Goal: Transaction & Acquisition: Book appointment/travel/reservation

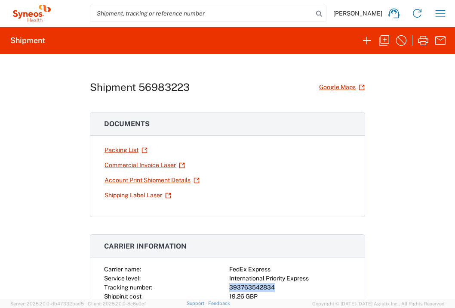
scroll to position [57, 0]
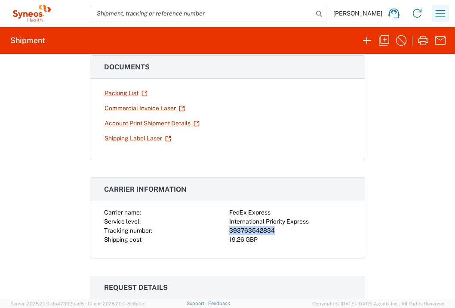
click at [436, 19] on icon "button" at bounding box center [441, 13] width 14 height 14
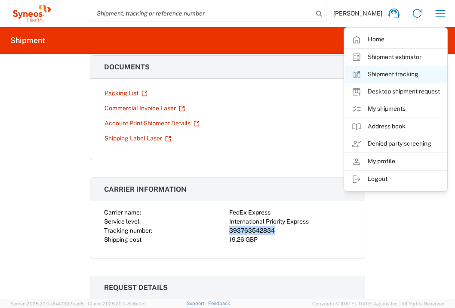
click at [409, 70] on link "Shipment tracking" at bounding box center [396, 74] width 102 height 17
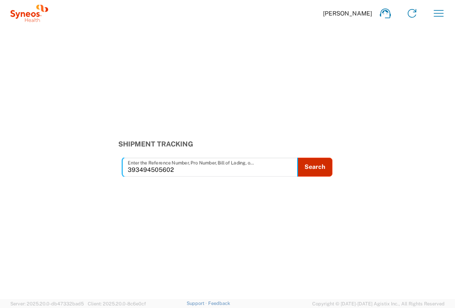
type input "393494505602"
click at [316, 171] on button "Search" at bounding box center [314, 167] width 35 height 19
type input "393494505602"
click at [308, 170] on button "Search" at bounding box center [314, 167] width 35 height 19
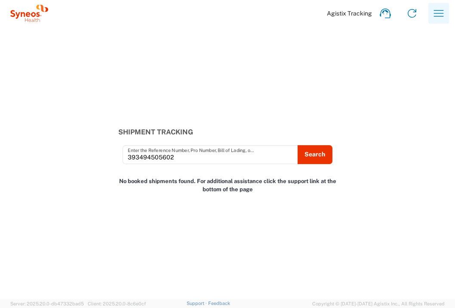
click at [438, 18] on icon "button" at bounding box center [439, 13] width 14 height 14
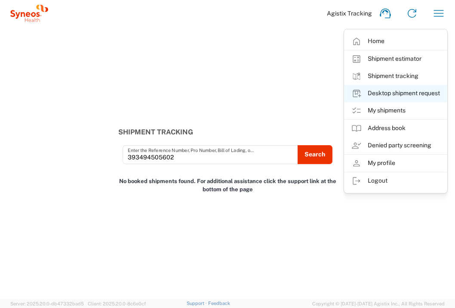
click at [388, 94] on link "Desktop shipment request" at bounding box center [396, 93] width 102 height 17
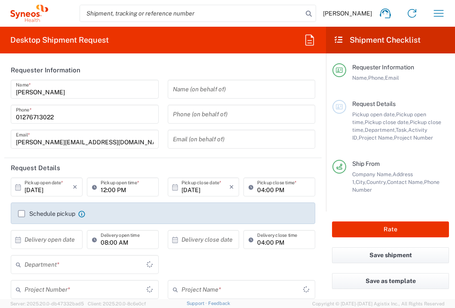
type input "3235"
type input "[GEOGRAPHIC_DATA]"
type input "Syneos Health UK Limited"
click at [68, 237] on input "text" at bounding box center [49, 239] width 48 height 15
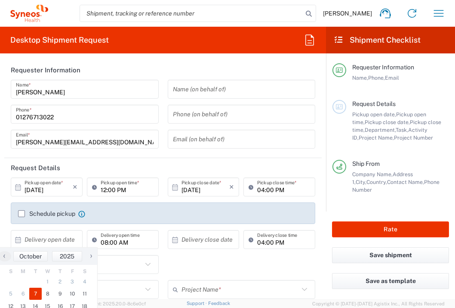
click at [39, 292] on span "7" at bounding box center [35, 294] width 12 height 12
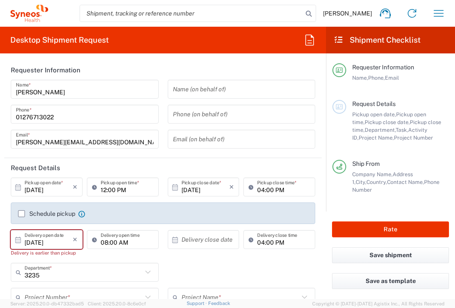
click at [86, 258] on div "08:00 AM Delivery open time" at bounding box center [123, 246] width 76 height 33
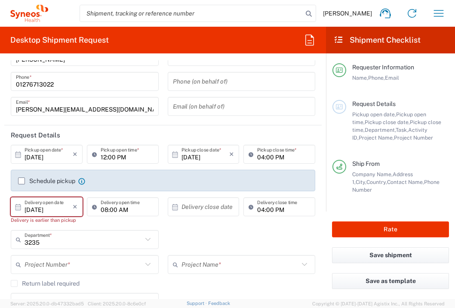
scroll to position [61, 0]
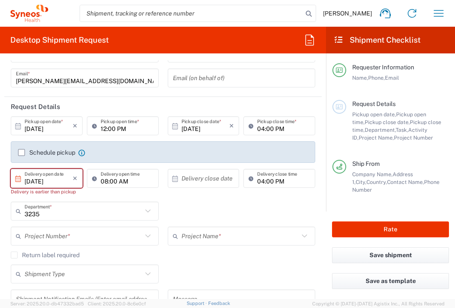
click at [53, 180] on input "[DATE]" at bounding box center [49, 178] width 48 height 15
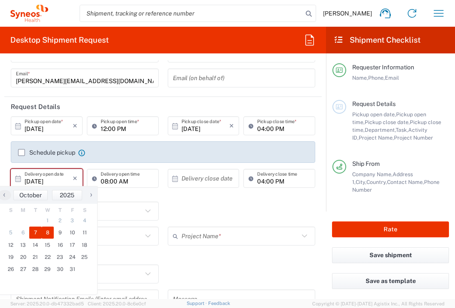
click at [51, 236] on span "8" at bounding box center [48, 232] width 12 height 12
type input "[DATE]"
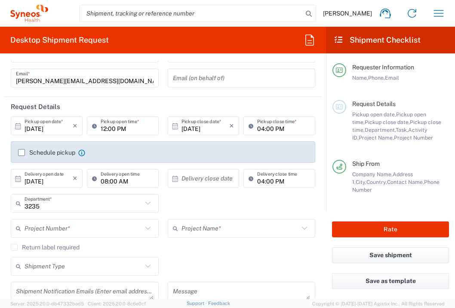
click at [189, 174] on input "text" at bounding box center [206, 178] width 48 height 15
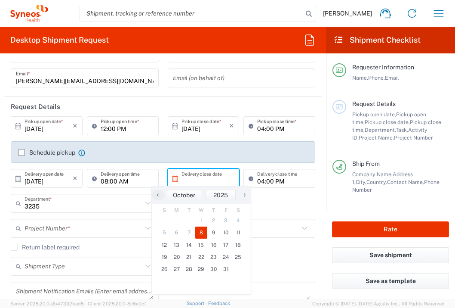
drag, startPoint x: 201, startPoint y: 233, endPoint x: 183, endPoint y: 236, distance: 18.8
click at [201, 233] on span "8" at bounding box center [201, 232] width 12 height 12
type input "[DATE]"
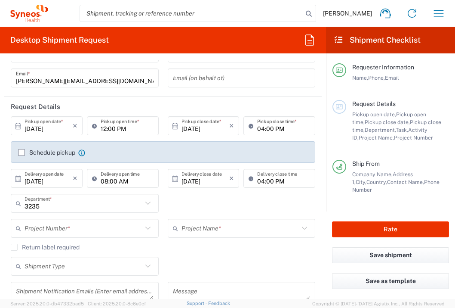
click at [97, 231] on input "text" at bounding box center [84, 228] width 118 height 15
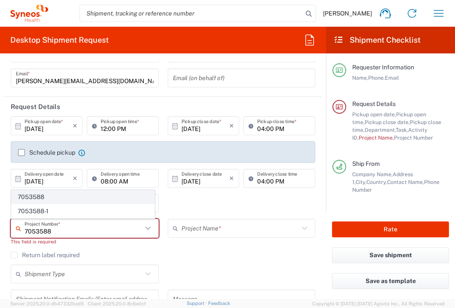
type input "7053588"
click at [109, 192] on span "7053588" at bounding box center [83, 196] width 143 height 13
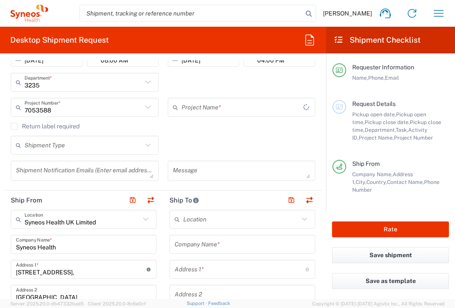
type input "ZWI-ZW171-101"
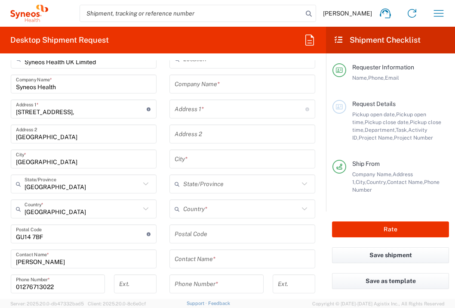
scroll to position [340, 0]
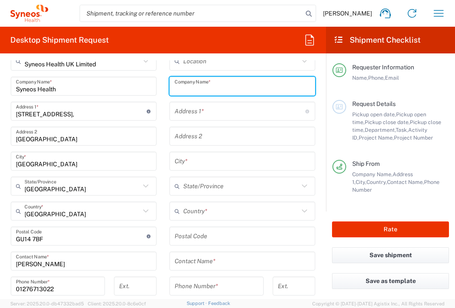
click at [245, 86] on input "text" at bounding box center [243, 86] width 136 height 15
type input "Hospital [GEOGRAPHIC_DATA][PERSON_NAME]"
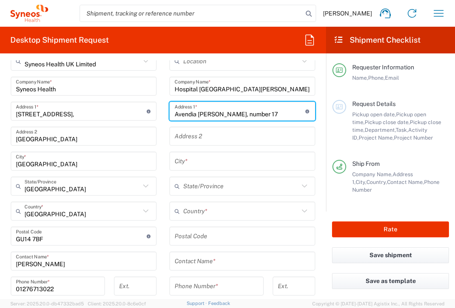
type input "Avendia [PERSON_NAME], number 17"
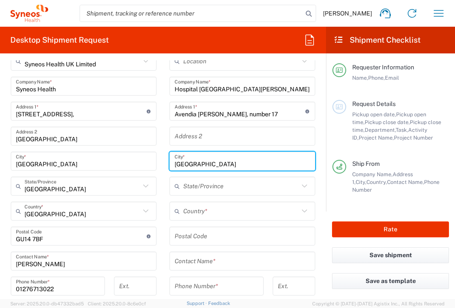
type input "[GEOGRAPHIC_DATA]"
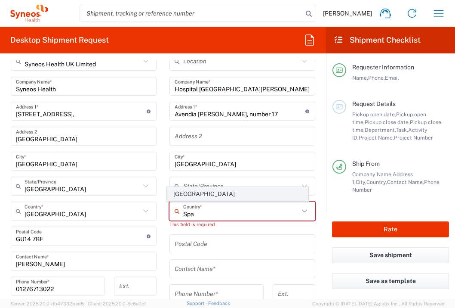
click at [174, 197] on span "[GEOGRAPHIC_DATA]" at bounding box center [237, 193] width 141 height 13
type input "[GEOGRAPHIC_DATA]"
type input "Sender/Shipper"
type input "Delivery Duty Paid"
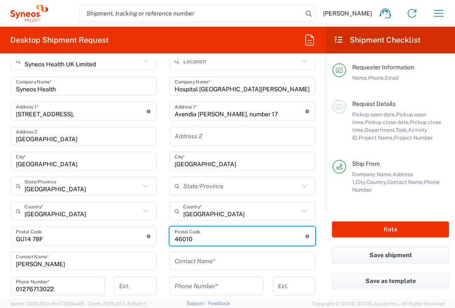
type input "46010"
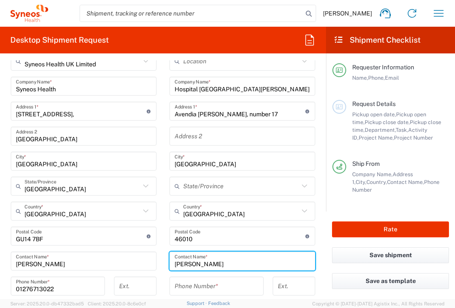
type input "[PERSON_NAME]"
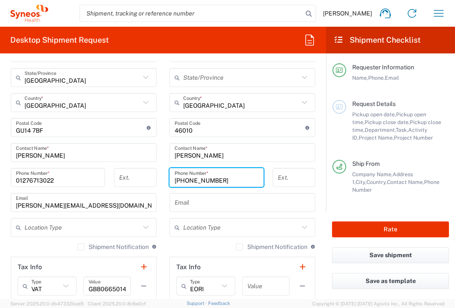
scroll to position [524, 0]
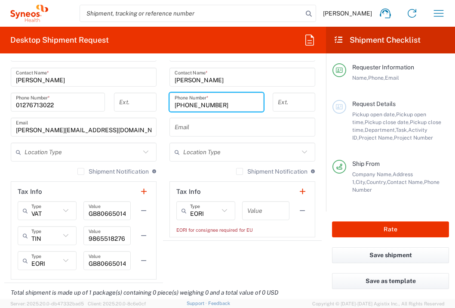
type input "[PHONE_NUMBER]"
click at [255, 206] on input "text" at bounding box center [266, 210] width 37 height 15
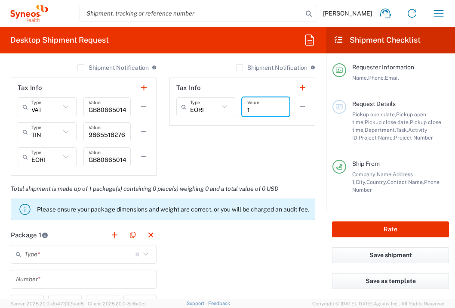
scroll to position [714, 0]
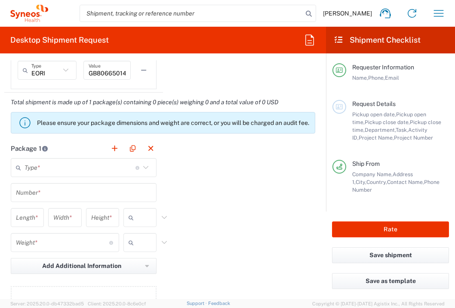
type input "1"
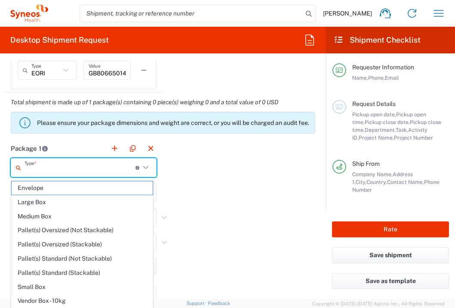
click at [85, 167] on input "text" at bounding box center [80, 167] width 111 height 15
click at [83, 183] on span "Envelope" at bounding box center [82, 187] width 141 height 13
type input "Envelope"
type input "1"
type input "9.5"
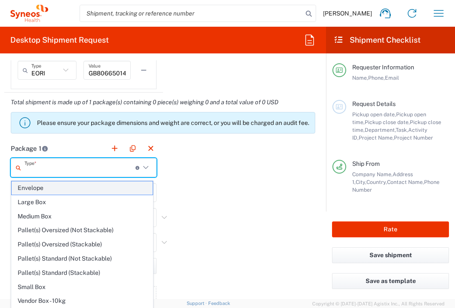
type input "12.5"
type input "0.25"
type input "in"
type input "0.45"
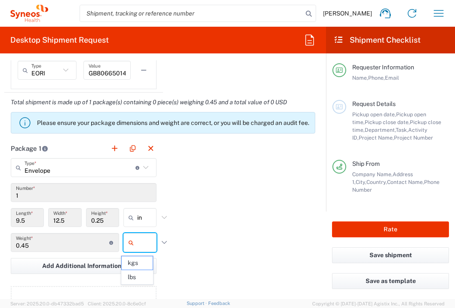
click at [145, 241] on input "text" at bounding box center [148, 242] width 22 height 14
click at [147, 273] on span "lbs" at bounding box center [137, 276] width 31 height 13
type input "lbs"
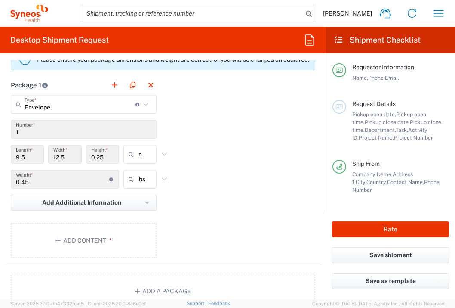
scroll to position [787, 0]
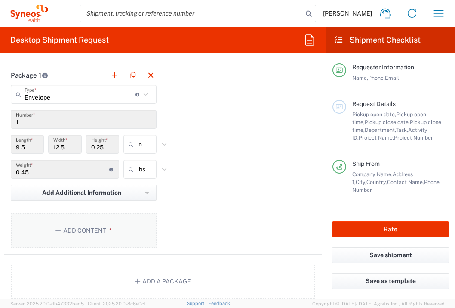
click at [126, 242] on button "Add Content *" at bounding box center [84, 230] width 146 height 35
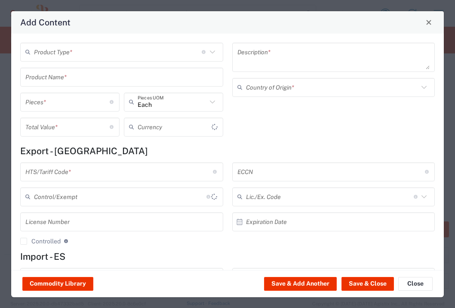
type input "US Dollar"
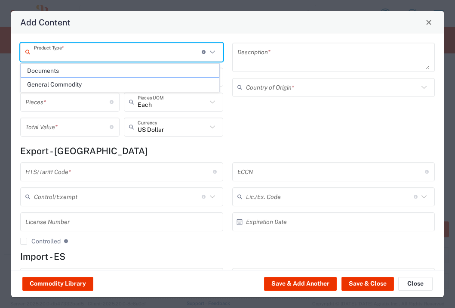
click at [85, 52] on input "text" at bounding box center [118, 51] width 168 height 15
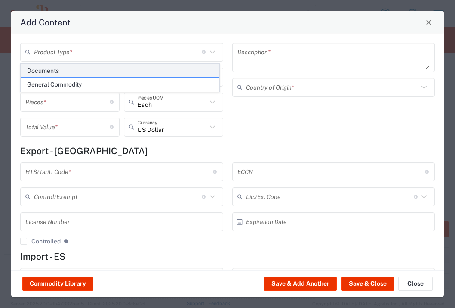
click at [82, 74] on span "Documents" at bounding box center [120, 70] width 198 height 13
type input "Documents"
type input "1"
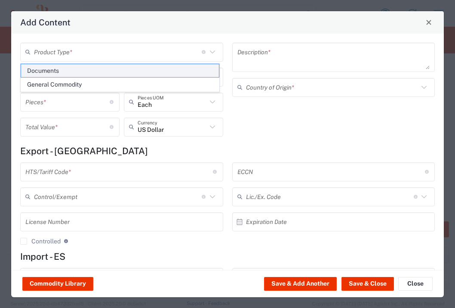
type textarea "Documents"
type input "[GEOGRAPHIC_DATA]"
type input "0000.00.0000"
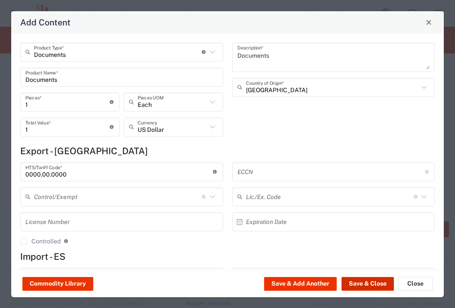
click at [381, 285] on button "Save & Close" at bounding box center [368, 284] width 53 height 14
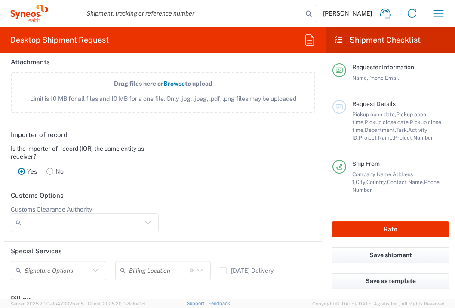
scroll to position [1202, 0]
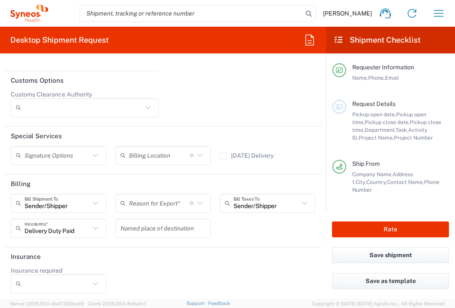
click at [141, 210] on input "text" at bounding box center [159, 202] width 61 height 15
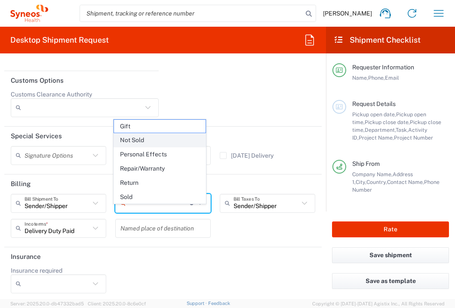
click at [142, 142] on span "Not Sold" at bounding box center [160, 139] width 92 height 13
type input "Not Sold"
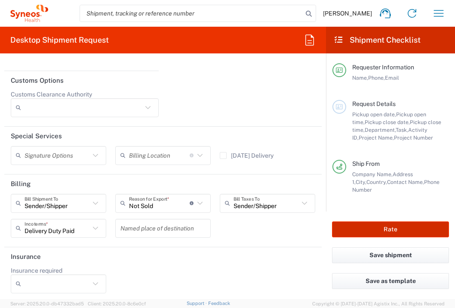
click at [381, 228] on button "Rate" at bounding box center [390, 229] width 117 height 16
type input "7053588"
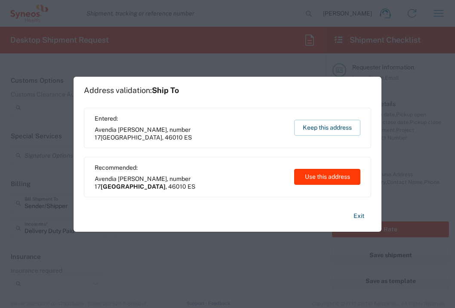
click at [325, 179] on button "Use this address" at bounding box center [327, 177] width 66 height 16
type input "[GEOGRAPHIC_DATA]"
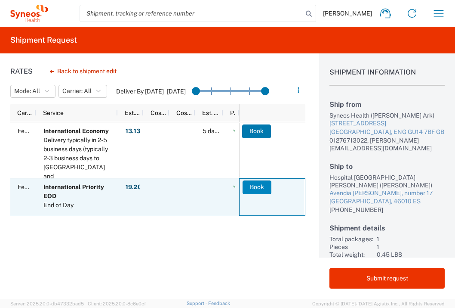
click at [256, 190] on button "Book" at bounding box center [257, 187] width 29 height 14
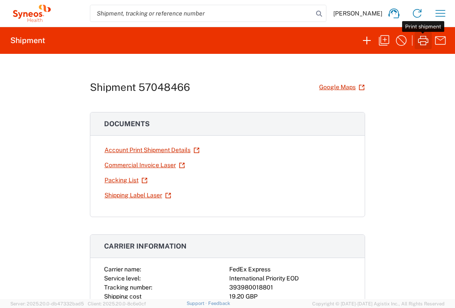
click at [426, 42] on icon "button" at bounding box center [423, 40] width 10 height 9
click at [439, 12] on icon "button" at bounding box center [441, 13] width 14 height 14
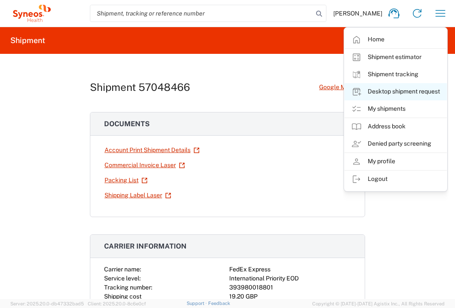
click at [418, 88] on link "Desktop shipment request" at bounding box center [396, 91] width 102 height 17
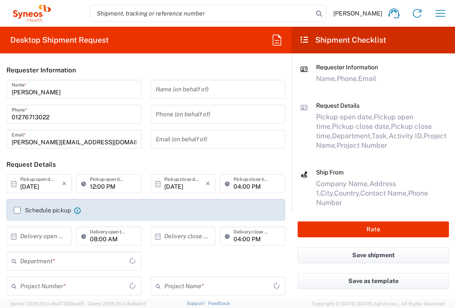
type input "3235"
type input "[GEOGRAPHIC_DATA]"
click at [47, 238] on input "text" at bounding box center [41, 236] width 42 height 15
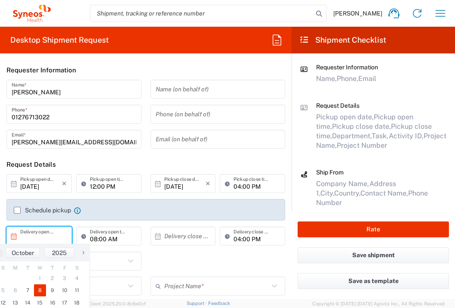
click at [41, 289] on span "8" at bounding box center [40, 290] width 12 height 12
type input "[DATE]"
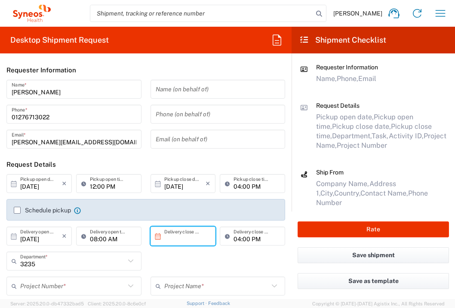
click at [171, 236] on input "text" at bounding box center [185, 236] width 42 height 15
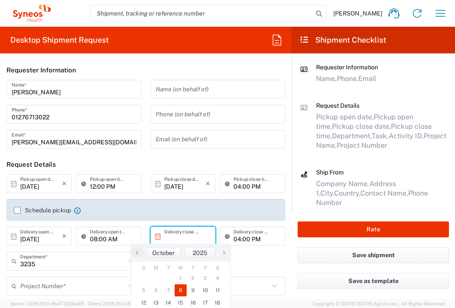
click at [184, 289] on span "8" at bounding box center [181, 290] width 12 height 12
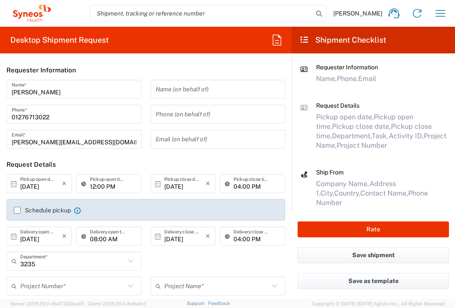
click at [197, 233] on input "[DATE]" at bounding box center [185, 236] width 42 height 15
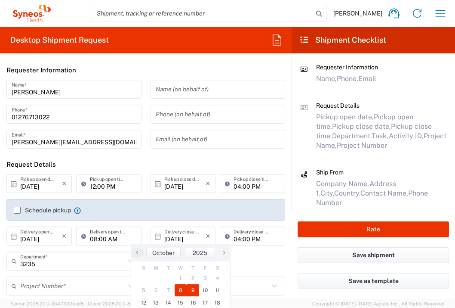
click at [195, 288] on span "9" at bounding box center [193, 290] width 12 height 12
type input "[DATE]"
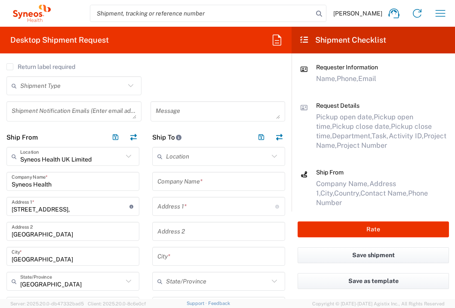
scroll to position [241, 0]
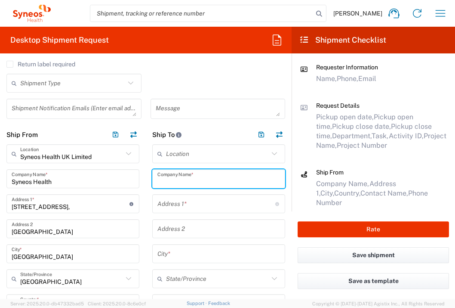
click at [228, 181] on input "text" at bounding box center [219, 178] width 123 height 15
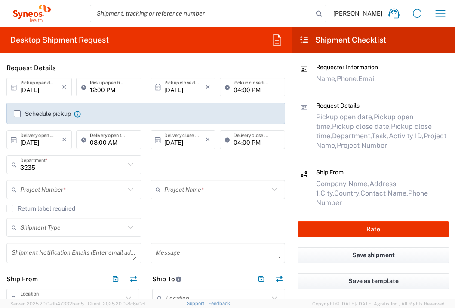
scroll to position [137, 0]
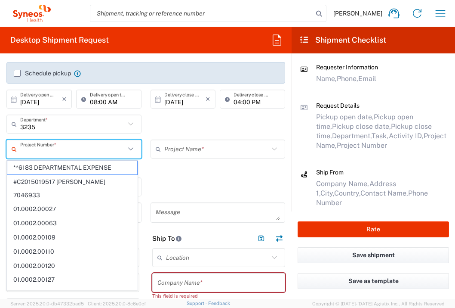
click at [75, 150] on input "text" at bounding box center [72, 149] width 105 height 15
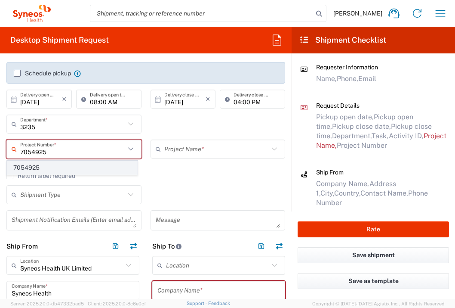
type input "7054925"
click at [80, 168] on span "7054925" at bounding box center [72, 167] width 130 height 13
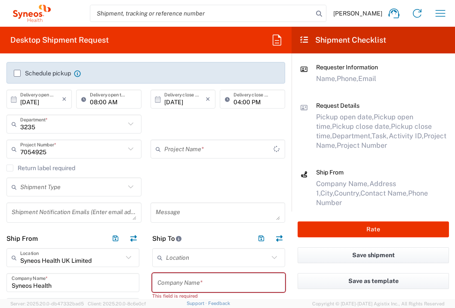
type input "Ferring 7054925"
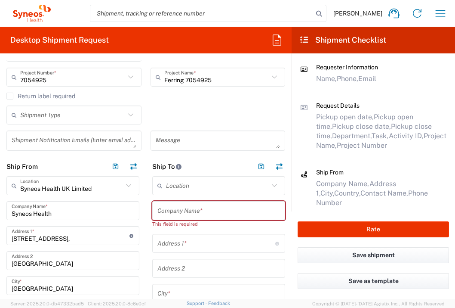
scroll to position [223, 0]
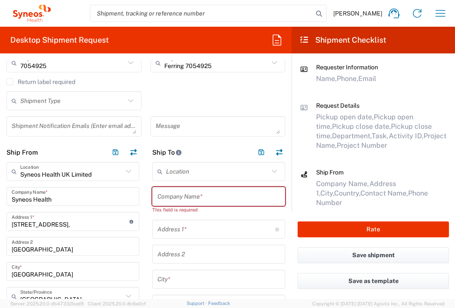
click at [224, 192] on input "text" at bounding box center [219, 196] width 123 height 15
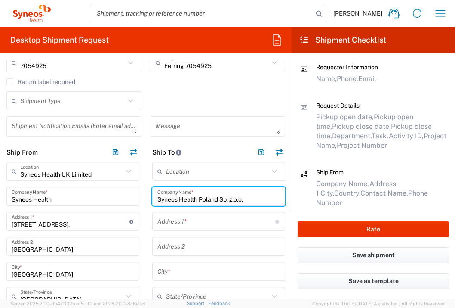
type input "Syneos Health Poland Sp. z.o.o."
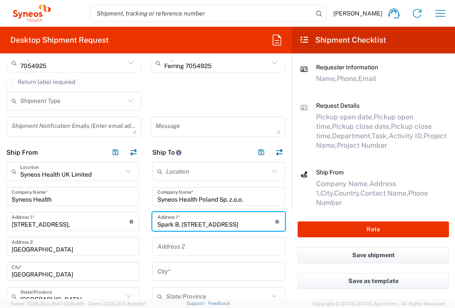
type input "Spark B, [STREET_ADDRESS]"
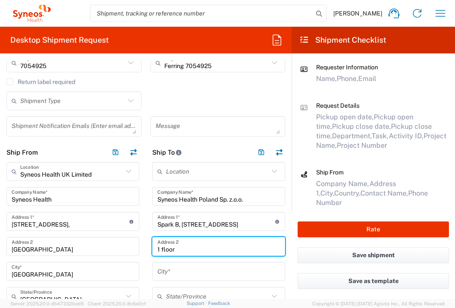
type input "1 floor"
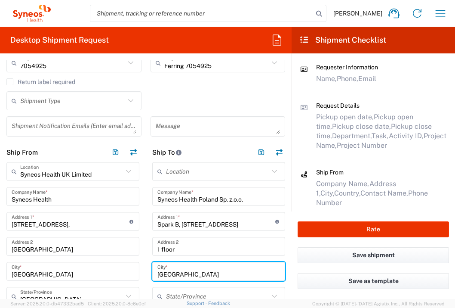
type input "[GEOGRAPHIC_DATA]"
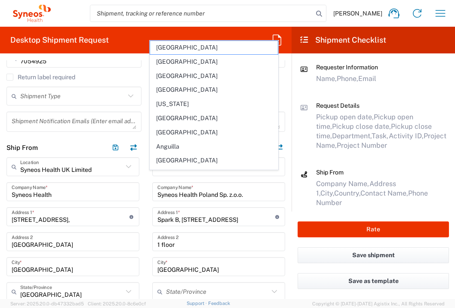
scroll to position [365, 0]
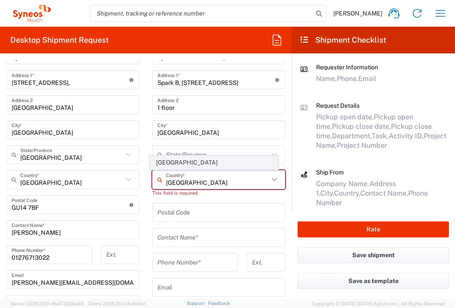
type input "[GEOGRAPHIC_DATA]"
click at [210, 166] on span "[GEOGRAPHIC_DATA]" at bounding box center [214, 162] width 128 height 13
type input "Sender/Shipper"
type input "Delivery Duty Paid"
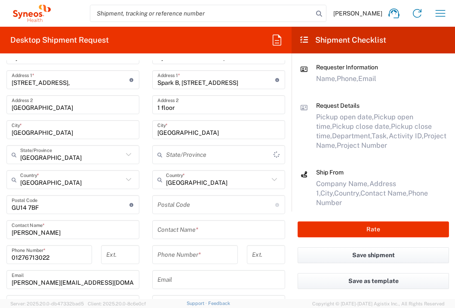
click at [210, 207] on input "undefined" at bounding box center [217, 204] width 118 height 15
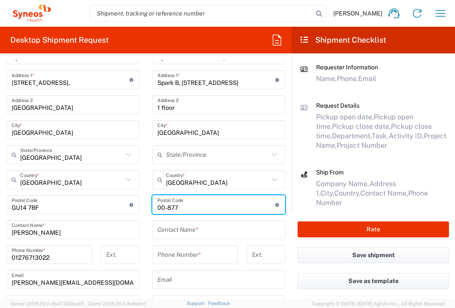
type input "00-877"
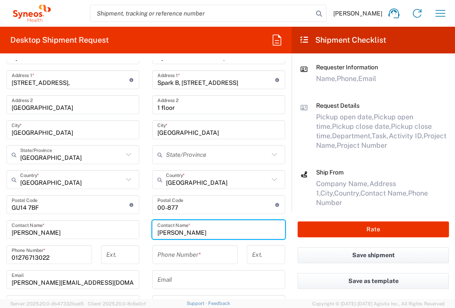
type input "[PERSON_NAME]"
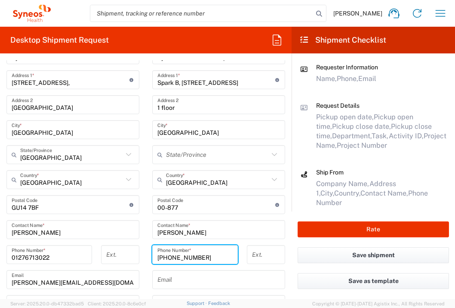
type input "[PHONE_NUMBER]"
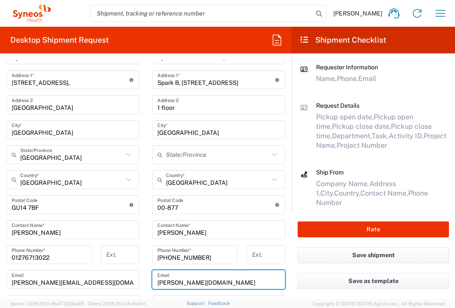
type input "[PERSON_NAME][EMAIL_ADDRESS][DOMAIN_NAME]"
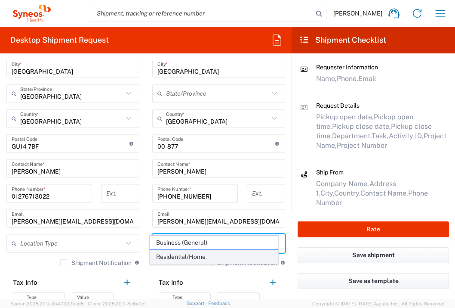
scroll to position [510, 0]
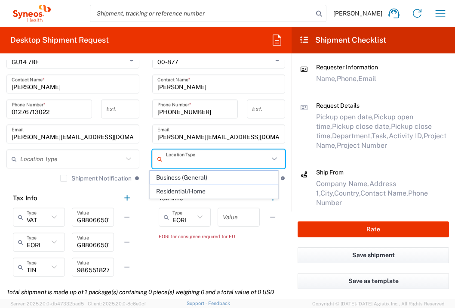
click at [265, 247] on agx-shipment-stop-widget "Ship To Location [PERSON_NAME] LLC-[GEOGRAPHIC_DATA] [GEOGRAPHIC_DATA] [GEOGRAP…" at bounding box center [219, 68] width 146 height 427
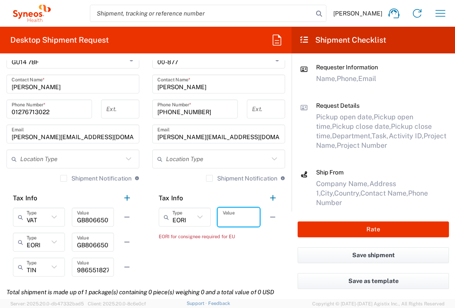
click at [244, 217] on input "text" at bounding box center [239, 217] width 32 height 15
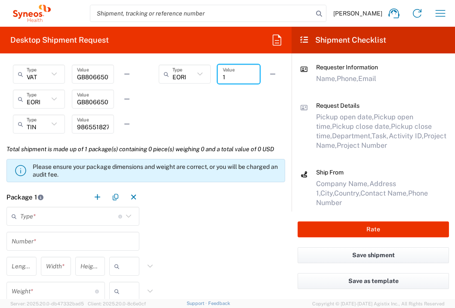
type input "1"
click at [84, 220] on input "text" at bounding box center [69, 216] width 98 height 15
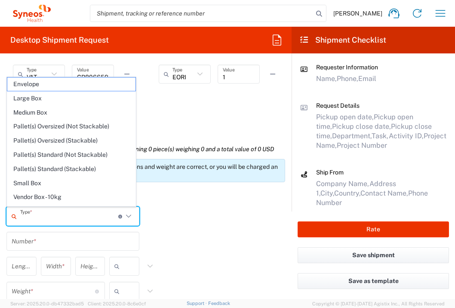
click at [52, 85] on span "Envelope" at bounding box center [71, 83] width 128 height 13
type input "Envelope"
type input "1"
type input "9.5"
type input "12.5"
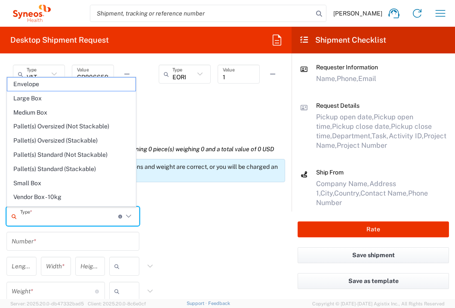
type input "0.25"
type input "in"
type input "0.45"
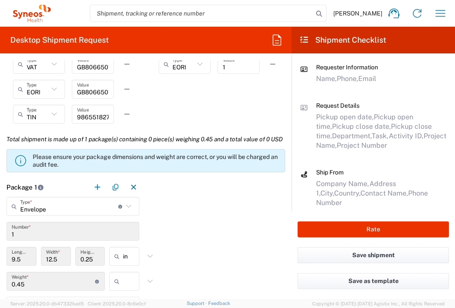
scroll to position [757, 0]
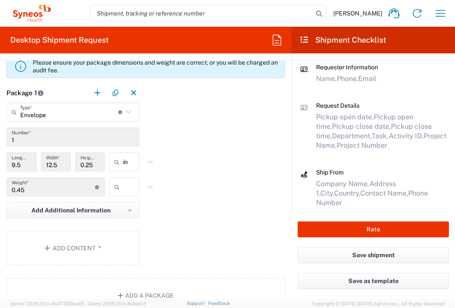
click at [123, 194] on input "text" at bounding box center [134, 187] width 22 height 14
click at [127, 236] on span "lbs" at bounding box center [122, 238] width 28 height 13
type input "lbs"
click at [108, 266] on button "Add Content *" at bounding box center [72, 247] width 133 height 35
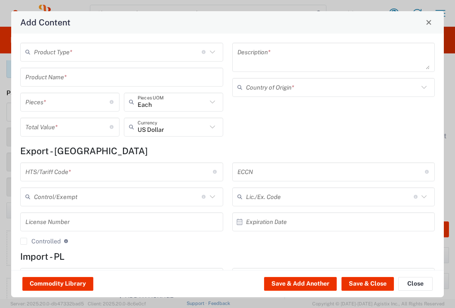
click at [113, 50] on input "text" at bounding box center [118, 51] width 168 height 15
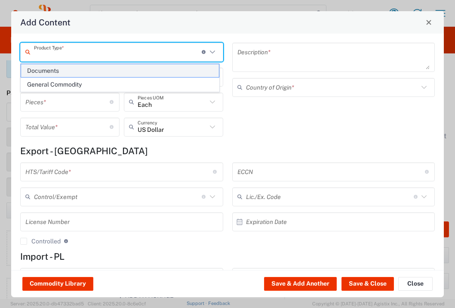
click at [110, 67] on span "Documents" at bounding box center [120, 70] width 198 height 13
type input "Documents"
type input "1"
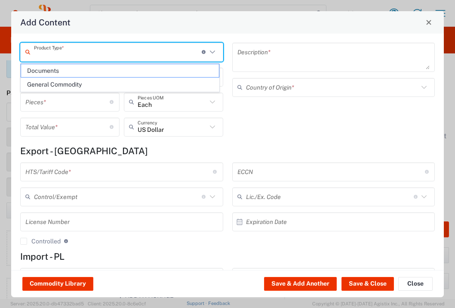
type textarea "Documents"
type input "[GEOGRAPHIC_DATA]"
type input "0000.00.0000"
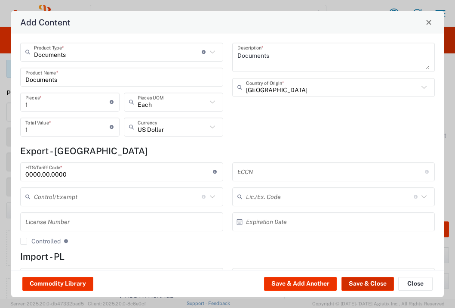
click at [352, 280] on button "Save & Close" at bounding box center [368, 284] width 53 height 14
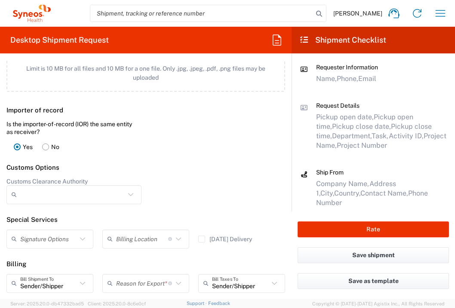
scroll to position [1130, 0]
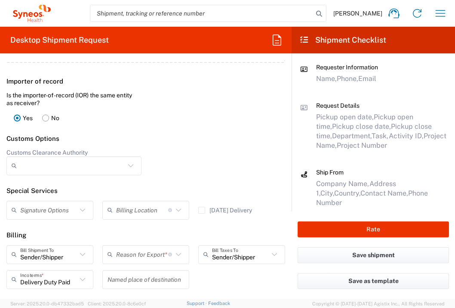
click at [147, 262] on input "text" at bounding box center [142, 254] width 52 height 15
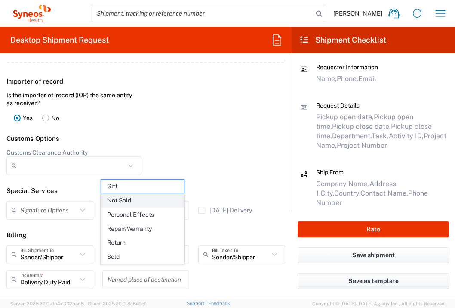
click at [139, 200] on span "Not Sold" at bounding box center [142, 200] width 83 height 13
type input "Not Sold"
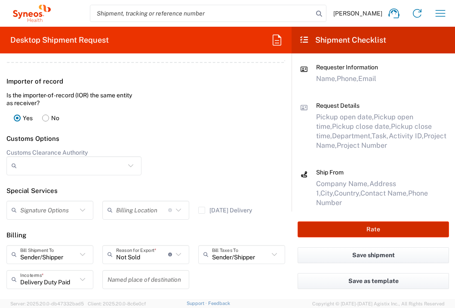
click at [340, 229] on button "Rate" at bounding box center [374, 229] width 152 height 16
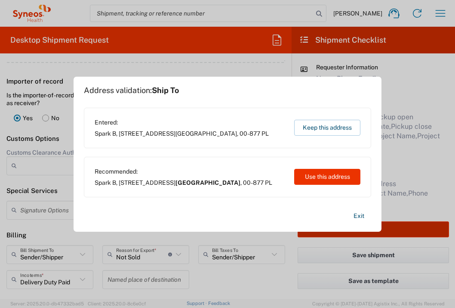
type input "7054925"
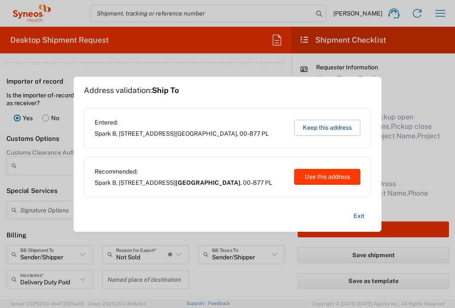
click at [318, 175] on button "Use this address" at bounding box center [327, 177] width 66 height 16
type input "[GEOGRAPHIC_DATA]"
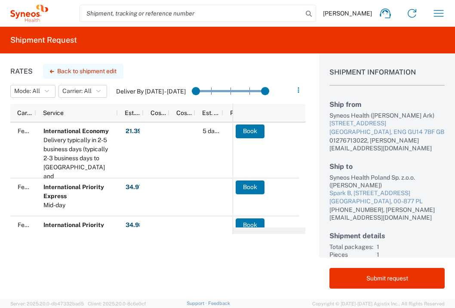
click at [85, 73] on button "Back to shipment edit" at bounding box center [83, 71] width 80 height 15
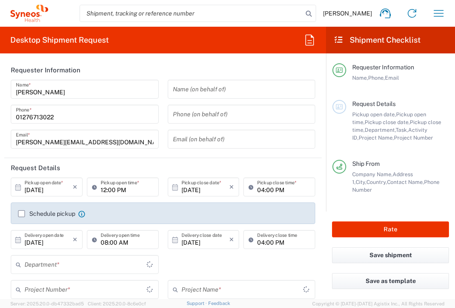
type input "3235"
type input "[GEOGRAPHIC_DATA]"
type input "Envelope"
type input "7054925"
type input "Ferring 7054925"
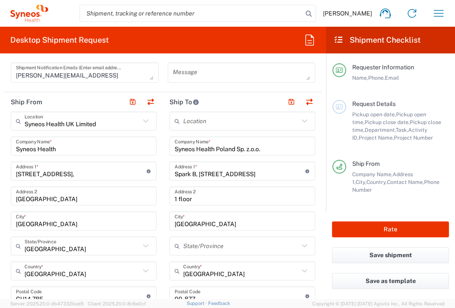
scroll to position [394, 0]
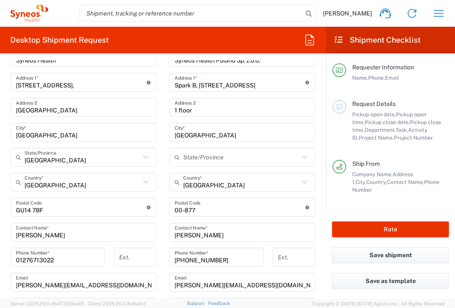
click at [249, 85] on input "Spark B, [STREET_ADDRESS]" at bounding box center [240, 82] width 131 height 15
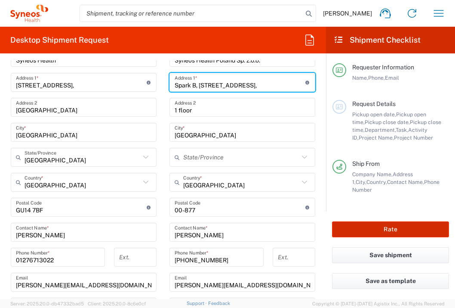
type input "Spark B, [STREET_ADDRESS],"
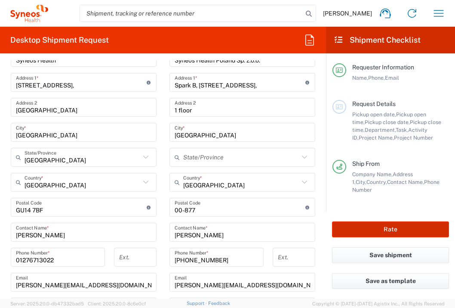
click at [367, 232] on button "Rate" at bounding box center [390, 229] width 117 height 16
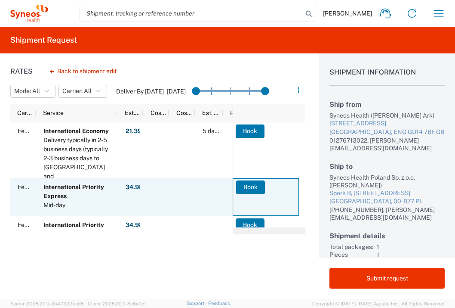
click at [256, 197] on agx-ag-table-action-cell "Book" at bounding box center [265, 197] width 65 height 37
click at [257, 191] on button "Book" at bounding box center [250, 187] width 29 height 14
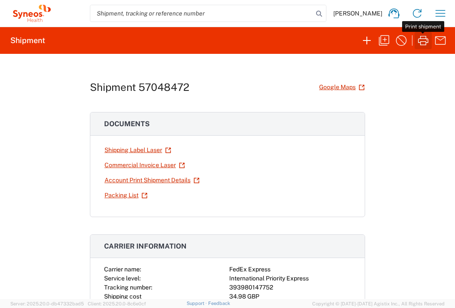
click at [428, 40] on icon "button" at bounding box center [423, 40] width 10 height 9
click at [440, 12] on icon "button" at bounding box center [441, 13] width 14 height 14
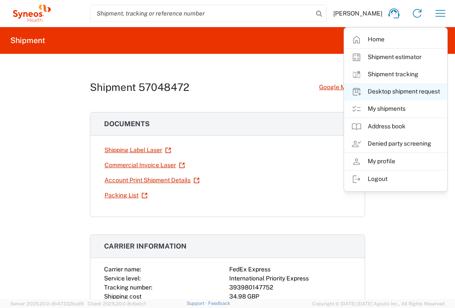
click at [402, 87] on link "Desktop shipment request" at bounding box center [396, 91] width 102 height 17
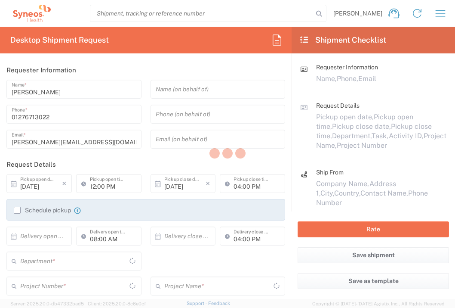
type input "[GEOGRAPHIC_DATA]"
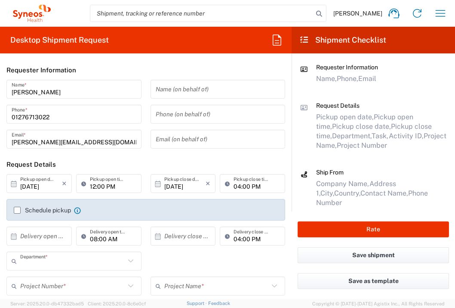
type input "3235"
click at [50, 238] on input "text" at bounding box center [41, 236] width 42 height 15
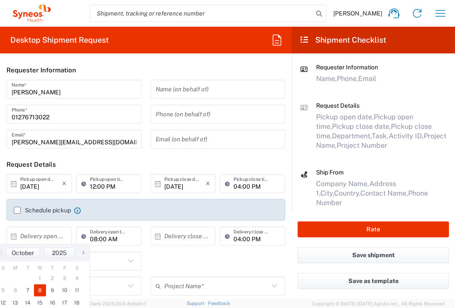
drag, startPoint x: 40, startPoint y: 288, endPoint x: 93, endPoint y: 284, distance: 53.5
click at [40, 288] on span "8" at bounding box center [40, 290] width 12 height 12
type input "[DATE]"
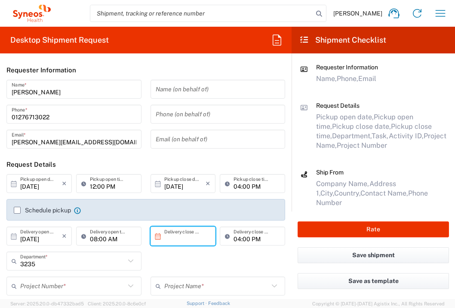
click at [184, 236] on input "text" at bounding box center [185, 236] width 42 height 15
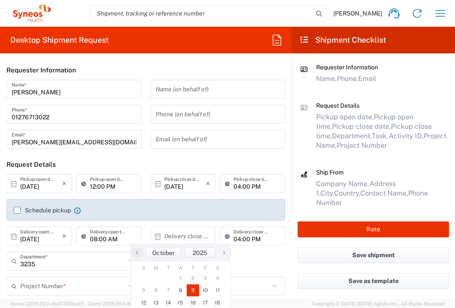
click at [192, 286] on span "9" at bounding box center [193, 290] width 12 height 12
type input "[DATE]"
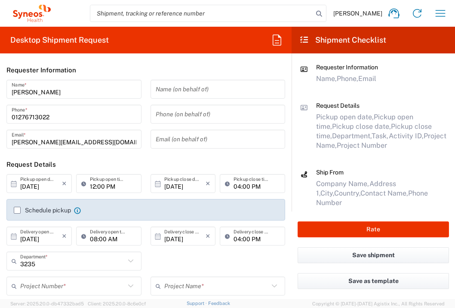
click at [90, 281] on input "text" at bounding box center [72, 286] width 105 height 15
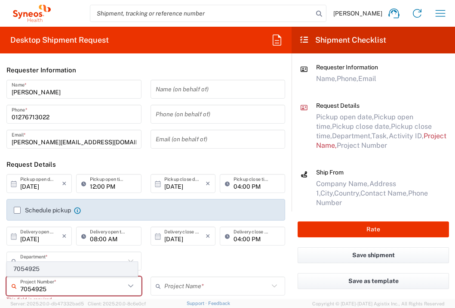
type input "7054925"
click at [90, 268] on span "7054925" at bounding box center [72, 268] width 130 height 13
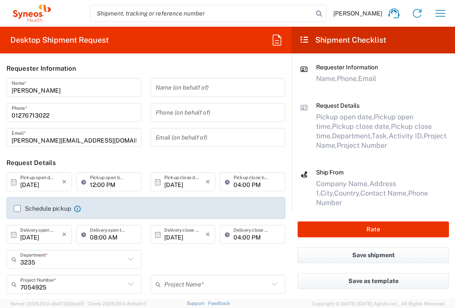
type input "Ferring 7054925"
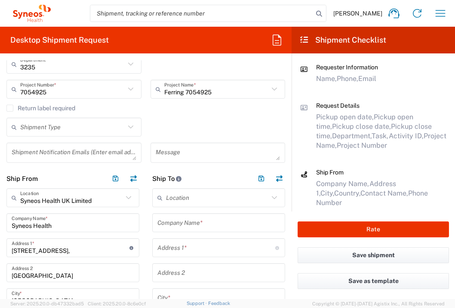
scroll to position [249, 0]
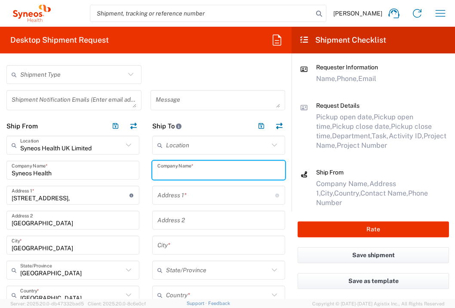
click at [216, 173] on input "text" at bounding box center [219, 170] width 123 height 15
type input "Ferring Pharmaceuticals A/S"
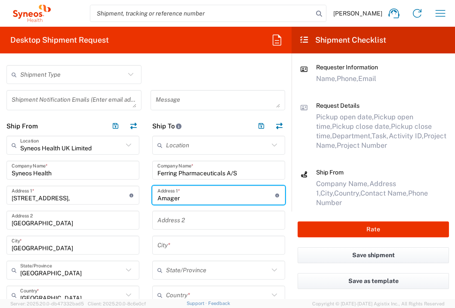
type input "[PERSON_NAME][STREET_ADDRESS]"
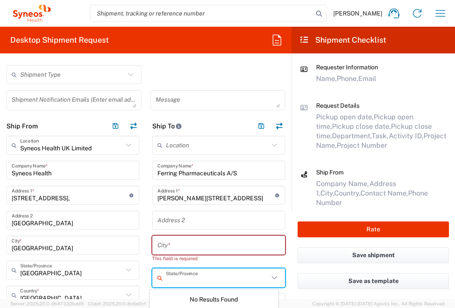
click at [170, 246] on input "text" at bounding box center [219, 245] width 123 height 15
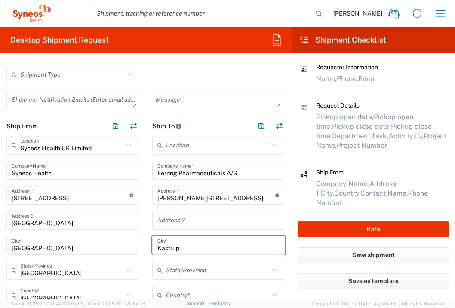
type input "Kastrup"
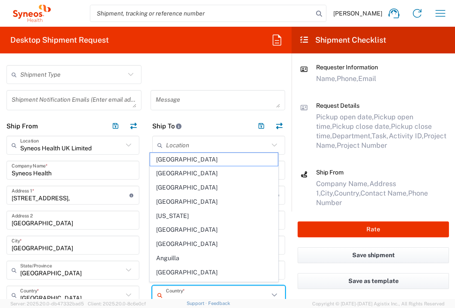
scroll to position [253, 0]
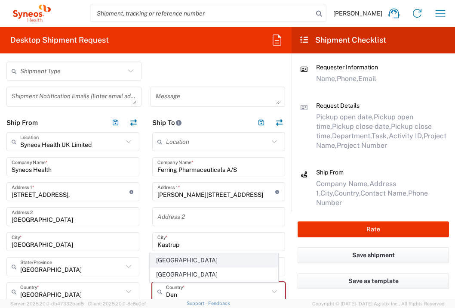
click at [156, 264] on span "[GEOGRAPHIC_DATA]" at bounding box center [214, 260] width 128 height 13
type input "[GEOGRAPHIC_DATA]"
type input "Sender/Shipper"
type input "Delivery Duty Paid"
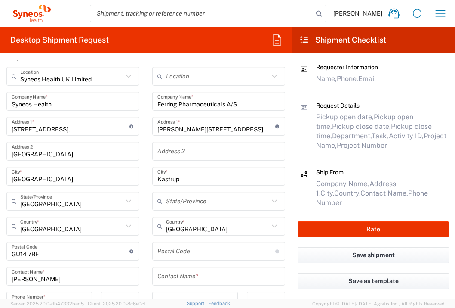
scroll to position [403, 0]
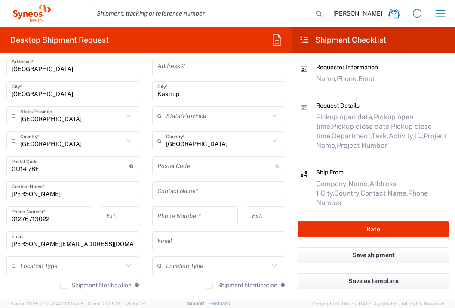
click at [198, 170] on input "undefined" at bounding box center [217, 165] width 118 height 15
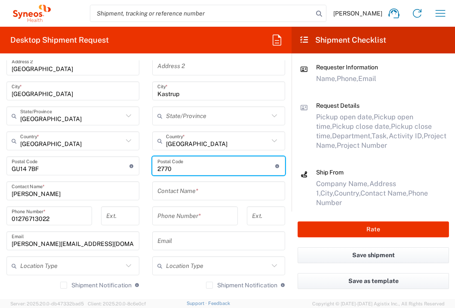
type input "2770"
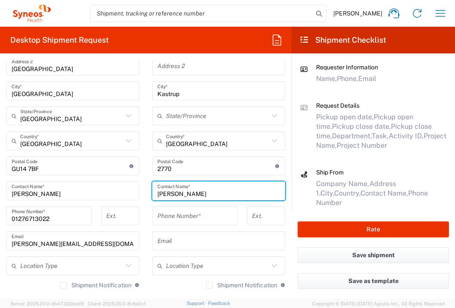
type input "[PERSON_NAME]"
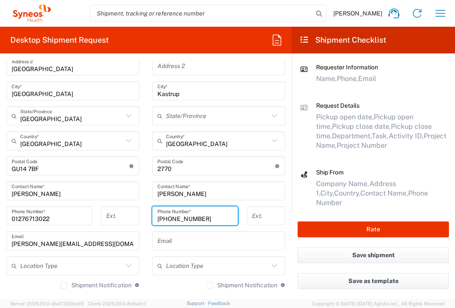
type input "[PHONE_NUMBER]"
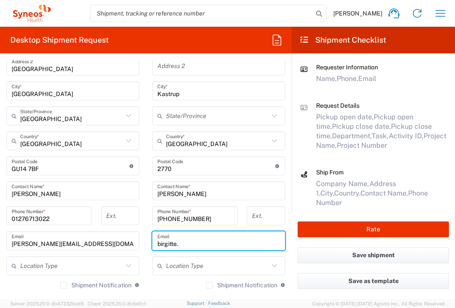
type input "[EMAIL_ADDRESS][PERSON_NAME][PERSON_NAME][DOMAIN_NAME]"
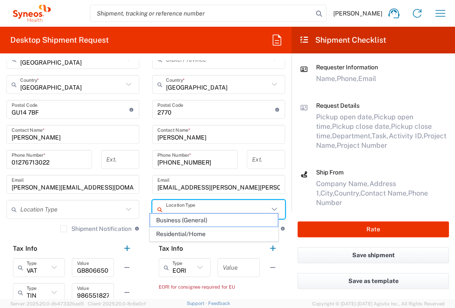
scroll to position [476, 0]
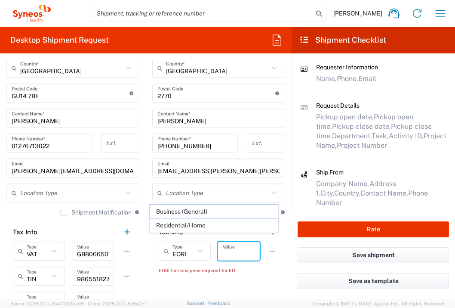
click at [241, 253] on input "text" at bounding box center [239, 251] width 32 height 15
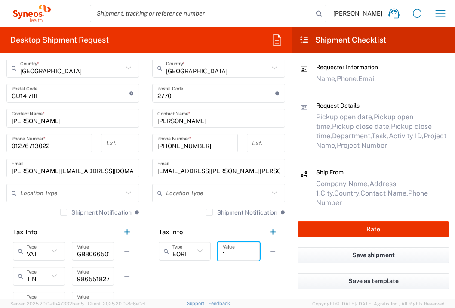
type input "1"
click at [246, 279] on agx-shipment-stop-widget "Ship To Location [PERSON_NAME] LLC-[GEOGRAPHIC_DATA] [GEOGRAPHIC_DATA] [GEOGRAP…" at bounding box center [219, 102] width 146 height 427
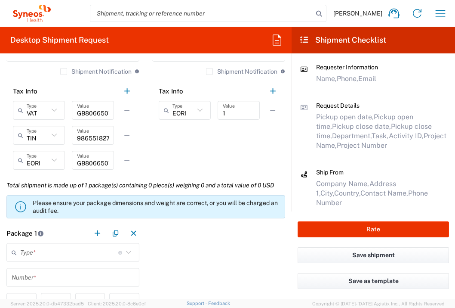
scroll to position [619, 0]
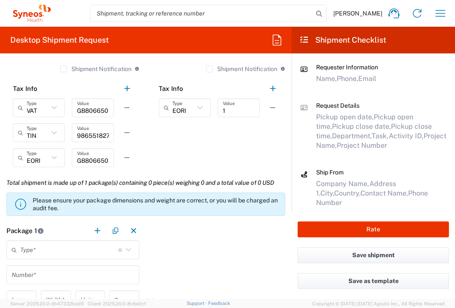
click at [98, 248] on input "text" at bounding box center [69, 249] width 98 height 15
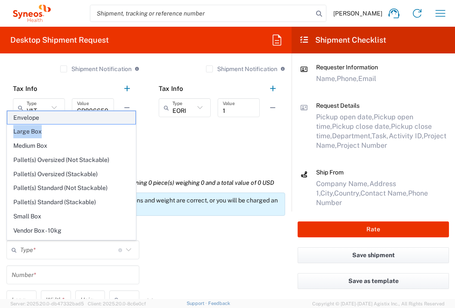
drag, startPoint x: 68, startPoint y: 127, endPoint x: 67, endPoint y: 116, distance: 10.8
click at [67, 116] on ul "Envelope Large Box Medium Box Pallet(s) Oversized (Not Stackable) Pallet(s) Ove…" at bounding box center [71, 188] width 129 height 155
click at [43, 116] on span "Envelope" at bounding box center [71, 117] width 128 height 13
type input "Envelope"
type input "1"
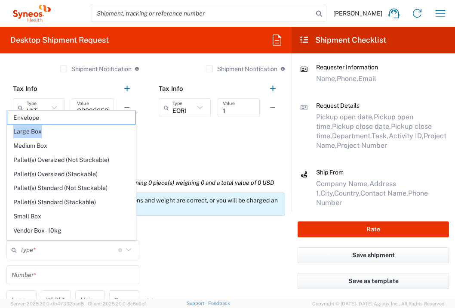
type input "9.5"
type input "12.5"
type input "0.25"
type input "in"
type input "0.45"
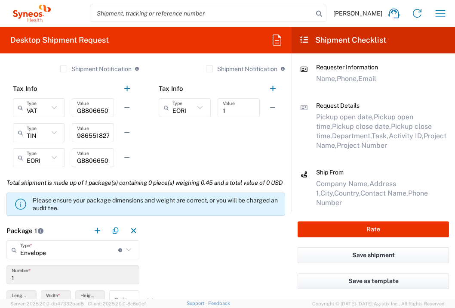
click at [198, 253] on div "Package 1 Envelope Type * Material used to package goods Envelope Large Box Med…" at bounding box center [146, 314] width 292 height 186
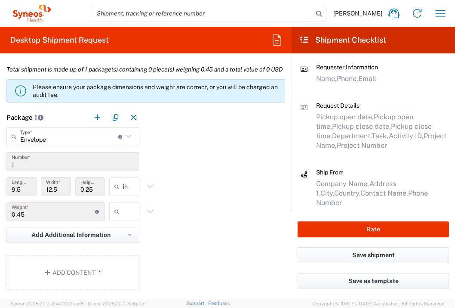
click at [117, 218] on icon at bounding box center [119, 211] width 9 height 14
click at [122, 262] on span "lbs" at bounding box center [122, 263] width 28 height 13
type input "lbs"
click at [90, 283] on button "Add Content *" at bounding box center [72, 272] width 133 height 35
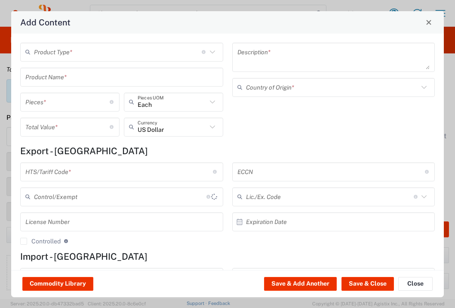
click at [100, 51] on input "text" at bounding box center [118, 51] width 168 height 15
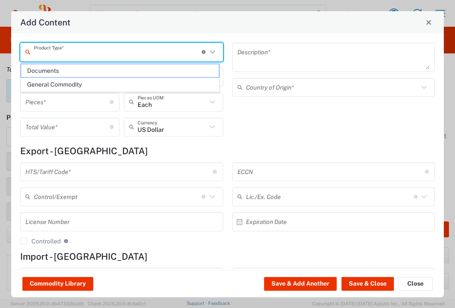
click at [97, 69] on span "Documents" at bounding box center [120, 70] width 198 height 13
type input "Documents"
type input "1"
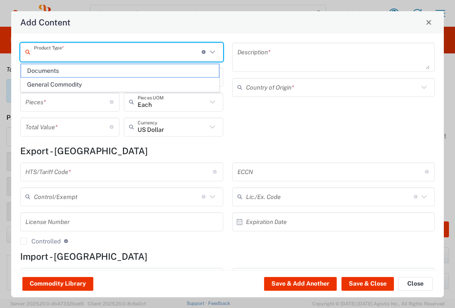
type textarea "Documents"
type input "[GEOGRAPHIC_DATA]"
type input "0000.00.0000"
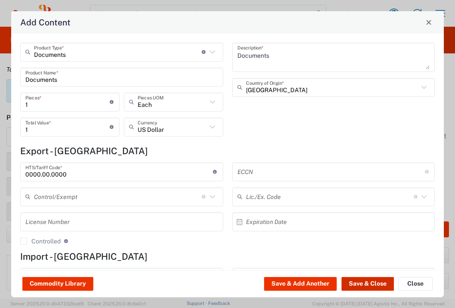
click at [365, 282] on button "Save & Close" at bounding box center [368, 284] width 53 height 14
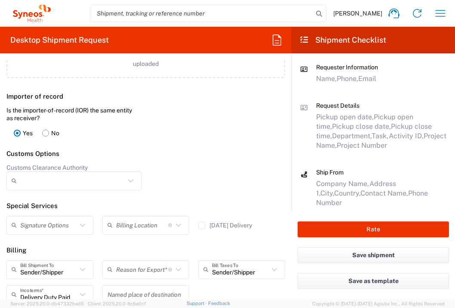
scroll to position [1172, 0]
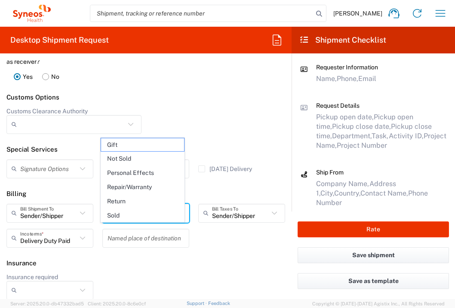
click at [155, 220] on input "text" at bounding box center [142, 212] width 52 height 15
click at [145, 156] on span "Not Sold" at bounding box center [142, 158] width 83 height 13
type input "Not Sold"
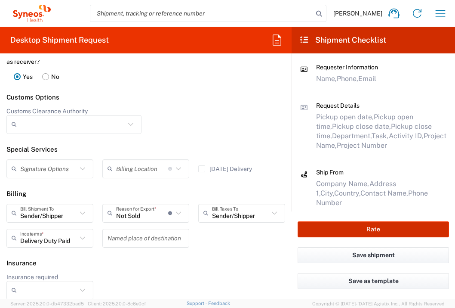
click at [344, 233] on button "Rate" at bounding box center [374, 229] width 152 height 16
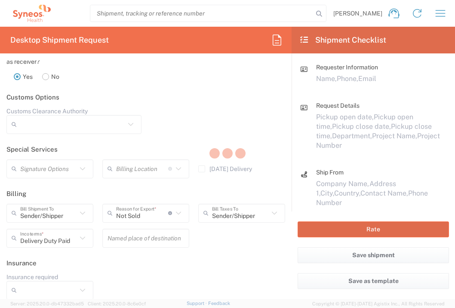
type input "7054925"
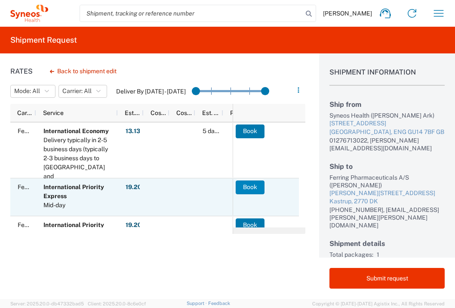
click at [244, 189] on button "Book" at bounding box center [250, 187] width 29 height 14
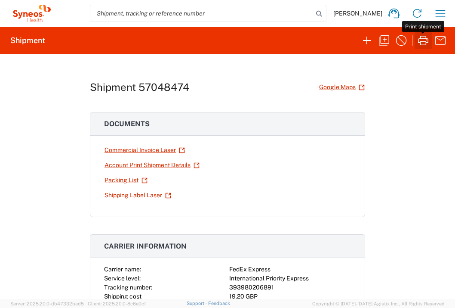
click at [423, 42] on icon "button" at bounding box center [424, 41] width 14 height 14
